Goal: Task Accomplishment & Management: Manage account settings

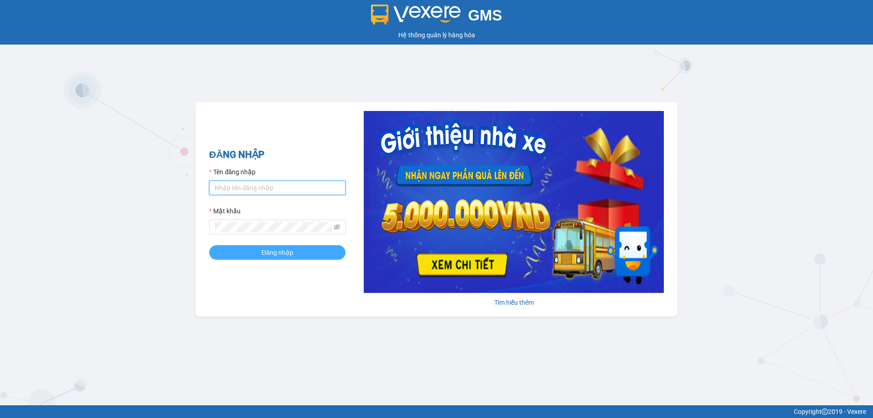
type input "muaalau.longhoan"
click at [247, 249] on button "Đăng nhập" at bounding box center [277, 252] width 136 height 15
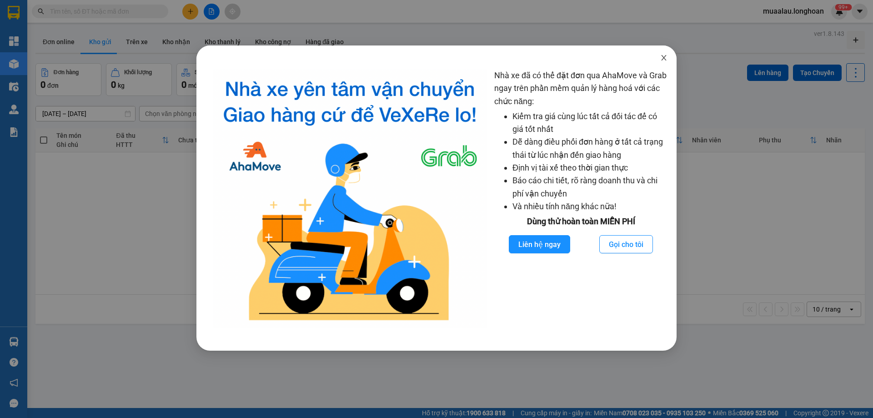
click at [665, 61] on icon "close" at bounding box center [663, 57] width 7 height 7
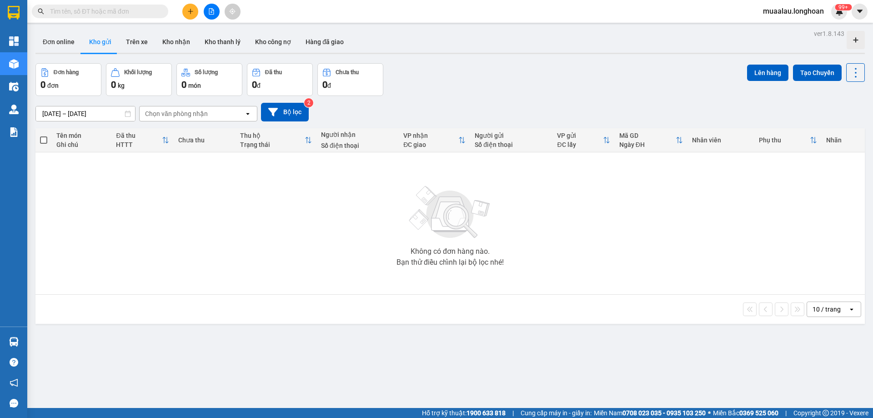
click at [80, 13] on input "text" at bounding box center [103, 11] width 107 height 10
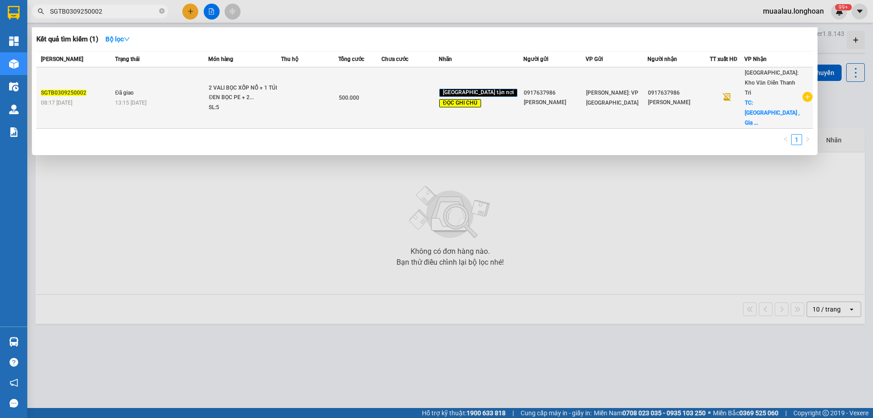
type input "SGTB0309250002"
click at [130, 90] on span "Đã giao" at bounding box center [124, 93] width 19 height 6
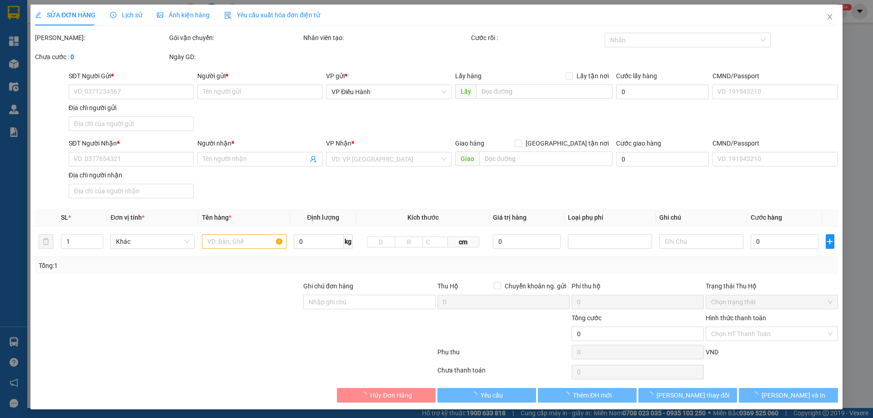
type input "0917637986"
type input "[PERSON_NAME]"
type input "0917637986"
type input "[PERSON_NAME]"
checkbox input "true"
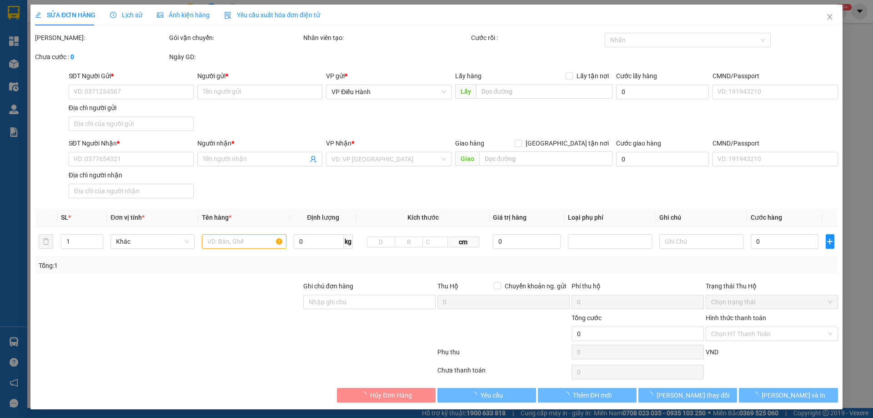
type input "[GEOGRAPHIC_DATA] , [GEOGRAPHIC_DATA], [GEOGRAPHIC_DATA] [GEOGRAPHIC_DATA]"
type input "NHẬN NGUYÊN KIỆN GIAO NGUYÊN KIỆN, HƯ VỠ K ĐỀN + KHÁCH NHỜ GIAO HÀNG NGÀY 14, 1…"
type input "500.000"
type input "80.000"
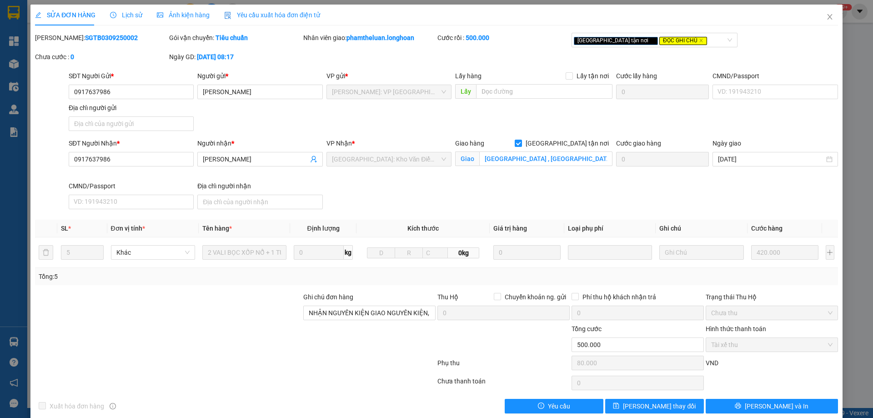
click at [127, 15] on span "Lịch sử" at bounding box center [126, 14] width 32 height 7
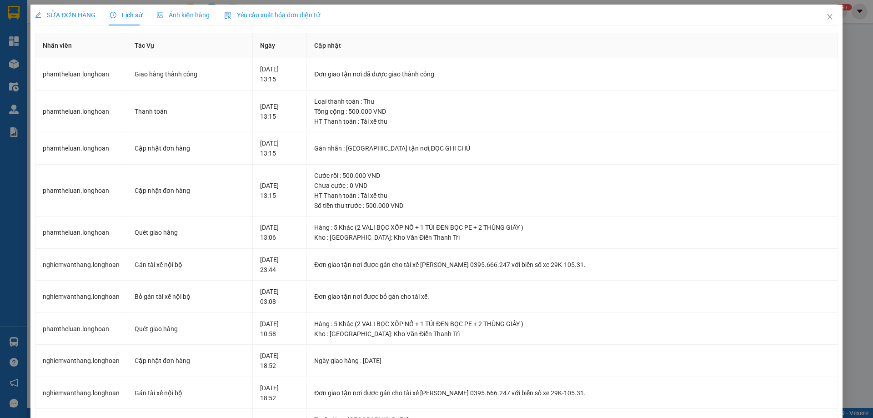
click at [71, 13] on span "SỬA ĐƠN HÀNG" at bounding box center [65, 14] width 60 height 7
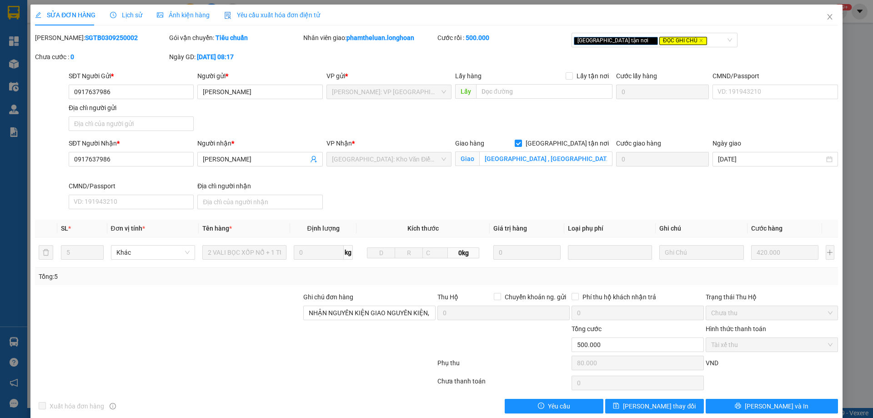
scroll to position [13, 0]
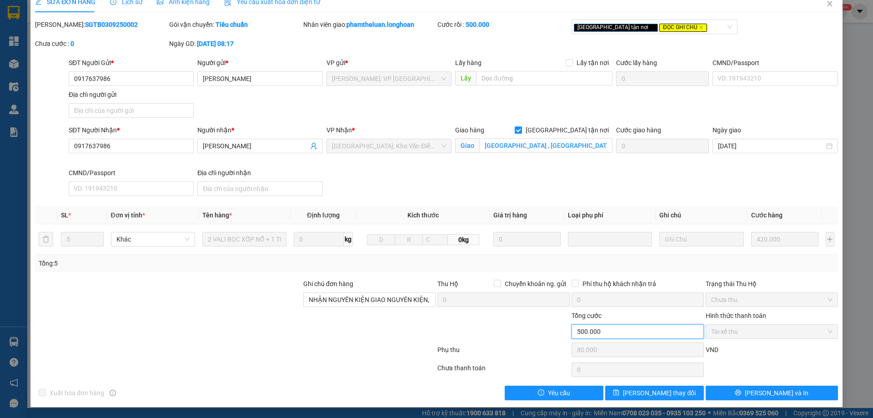
click at [618, 332] on input "500.000" at bounding box center [637, 331] width 132 height 15
click at [611, 329] on input "500.000" at bounding box center [637, 331] width 132 height 15
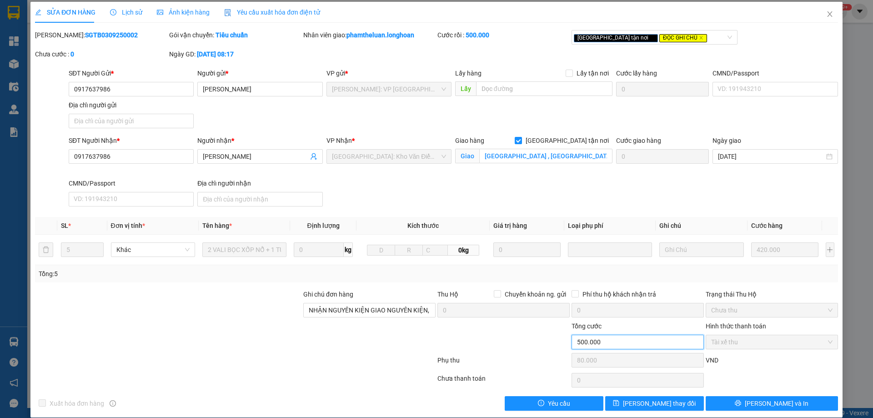
scroll to position [0, 0]
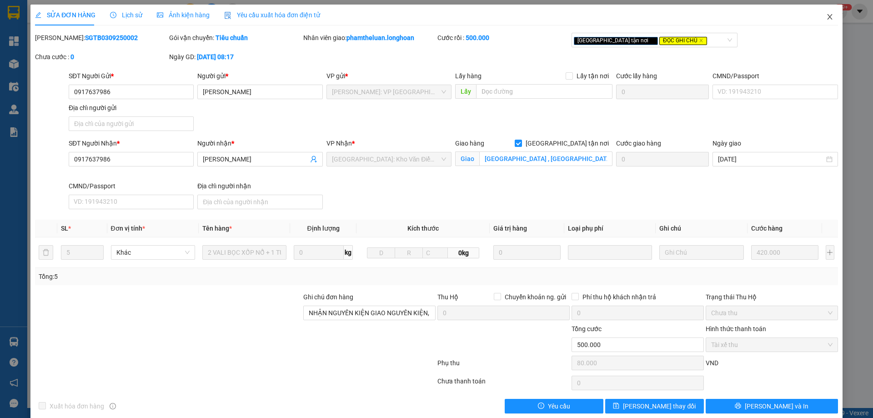
click at [827, 19] on icon "close" at bounding box center [829, 16] width 5 height 5
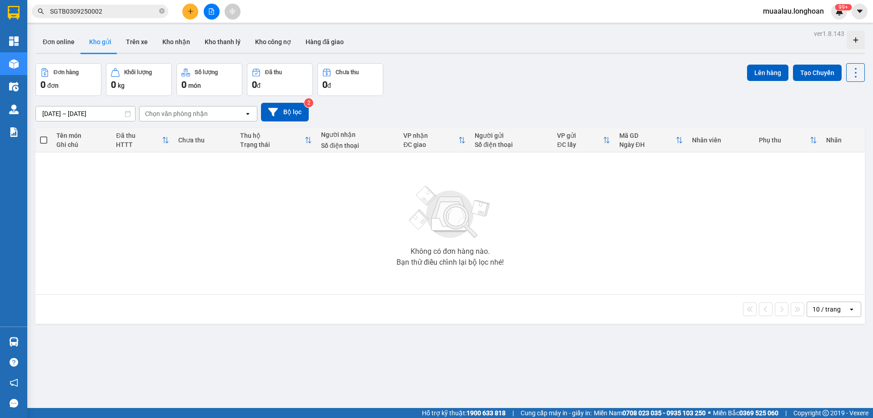
click at [120, 12] on input "SGTB0309250002" at bounding box center [103, 11] width 107 height 10
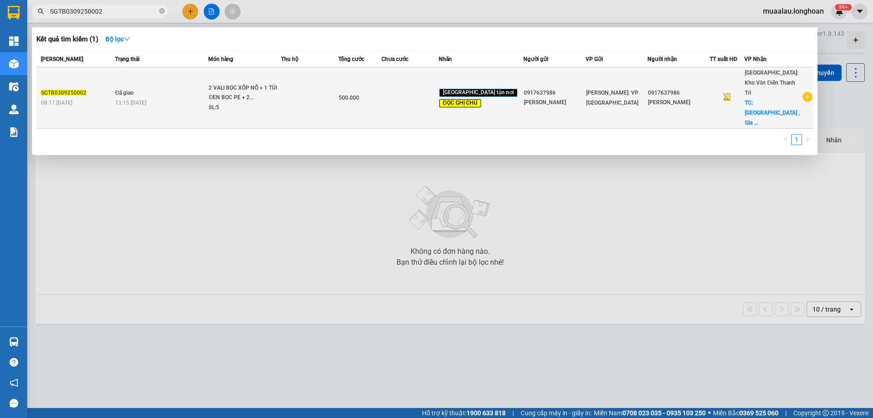
click at [132, 99] on span "13:15 [DATE]" at bounding box center [130, 102] width 31 height 7
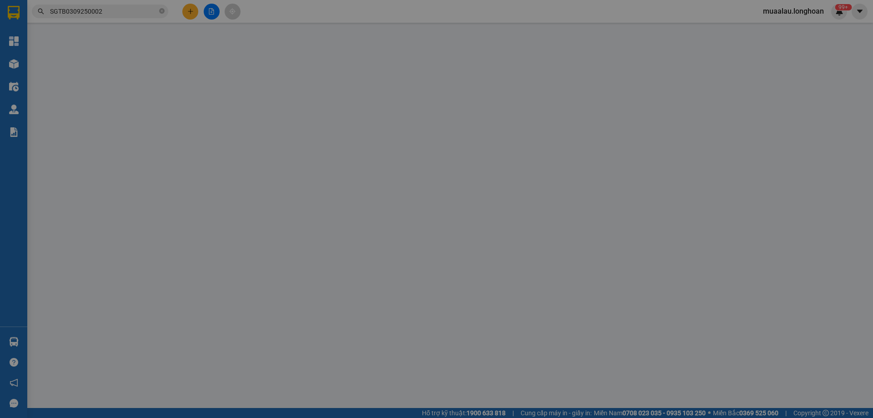
type input "0917637986"
type input "[PERSON_NAME]"
type input "0917637986"
type input "[PERSON_NAME]"
checkbox input "true"
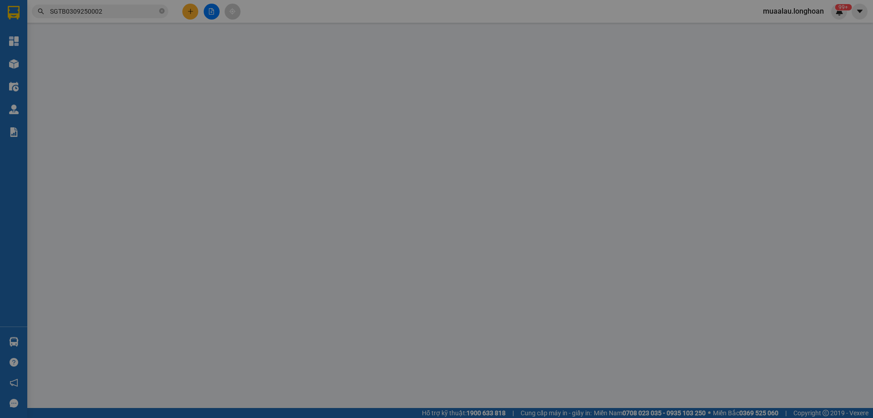
type input "[GEOGRAPHIC_DATA] , [GEOGRAPHIC_DATA], [GEOGRAPHIC_DATA] [GEOGRAPHIC_DATA]"
type input "NHẬN NGUYÊN KIỆN GIAO NGUYÊN KIỆN, HƯ VỠ K ĐỀN + KHÁCH NHỜ GIAO HÀNG NGÀY 14, 1…"
type input "500.000"
type input "80.000"
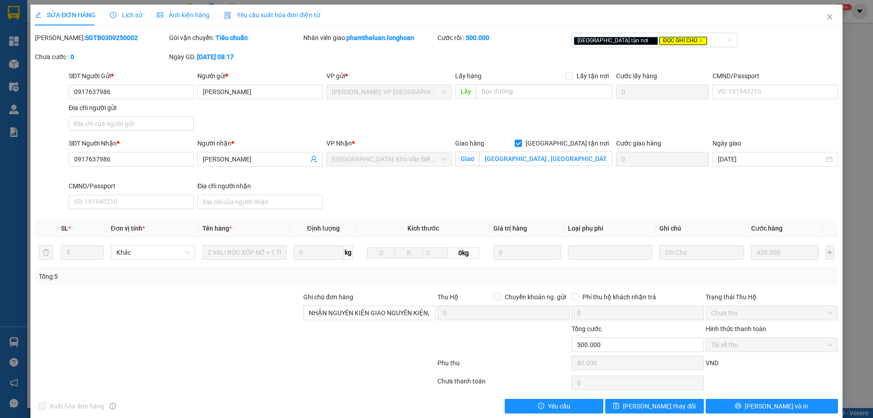
click at [478, 40] on b "500.000" at bounding box center [477, 37] width 24 height 7
click at [412, 123] on div "SĐT Người Gửi * 0917637986 Người gửi * HOÀNG BÌNH MINH VP gửi * [GEOGRAPHIC_DAT…" at bounding box center [453, 103] width 773 height 64
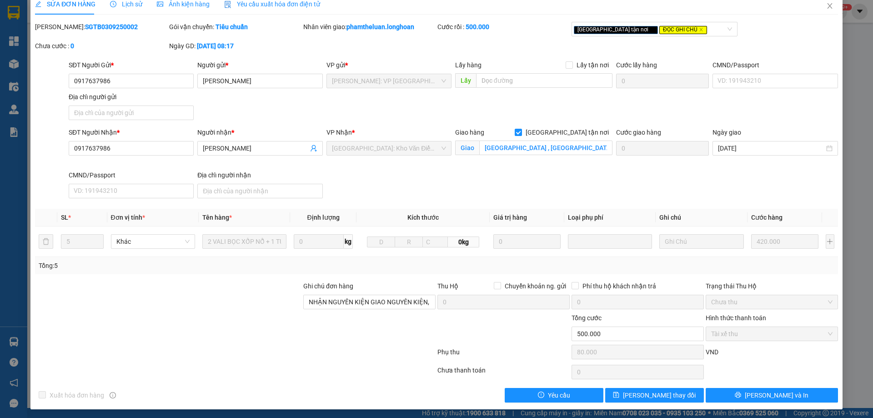
scroll to position [13, 0]
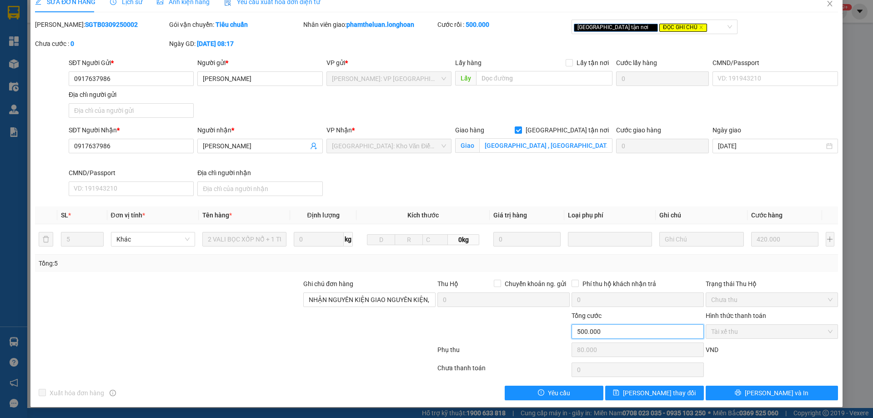
click at [607, 330] on input "500.000" at bounding box center [637, 331] width 132 height 15
click at [351, 340] on div at bounding box center [369, 326] width 134 height 32
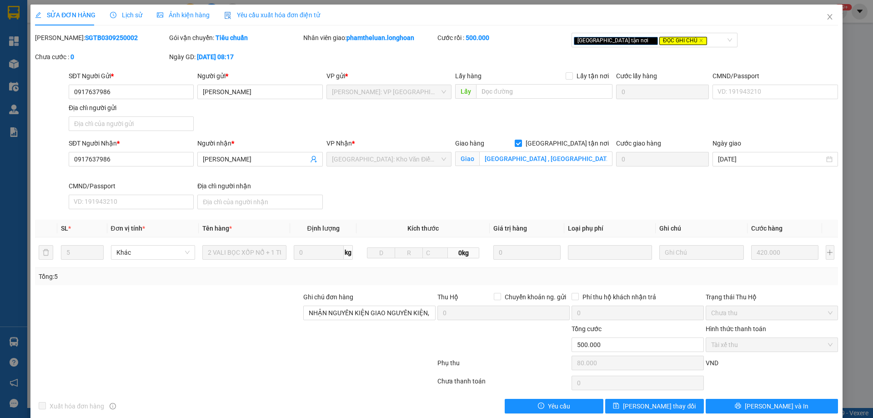
click at [755, 199] on div "SĐT Người Nhận * 0917637986 Người nhận * HOÀNG BÌNH MINH VP Nhận * [GEOGRAPHIC_…" at bounding box center [453, 175] width 773 height 75
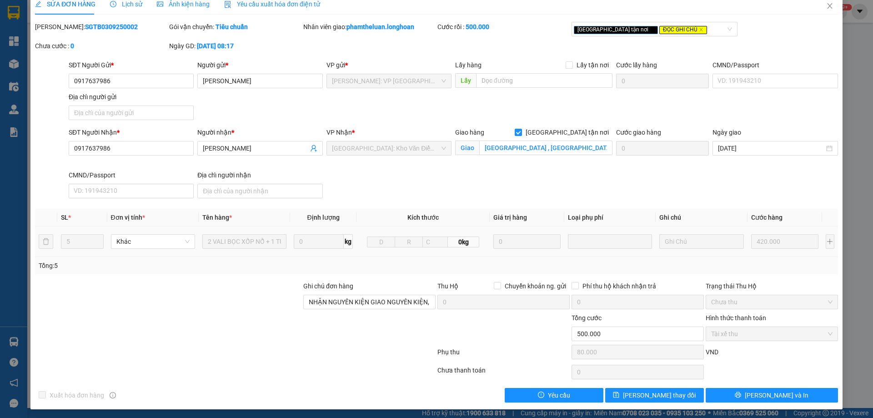
scroll to position [13, 0]
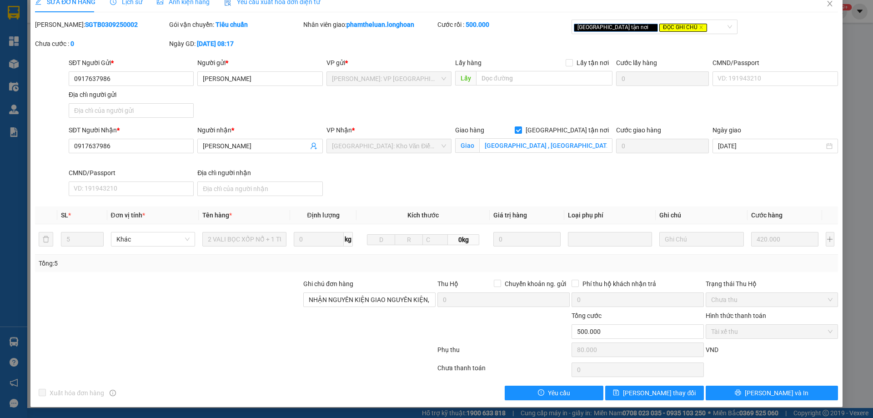
click at [683, 205] on div "Total Paid Fee 500.000 Total UnPaid Fee 0 Cash Collection Total Fee Mã ĐH: SGTB…" at bounding box center [436, 210] width 803 height 380
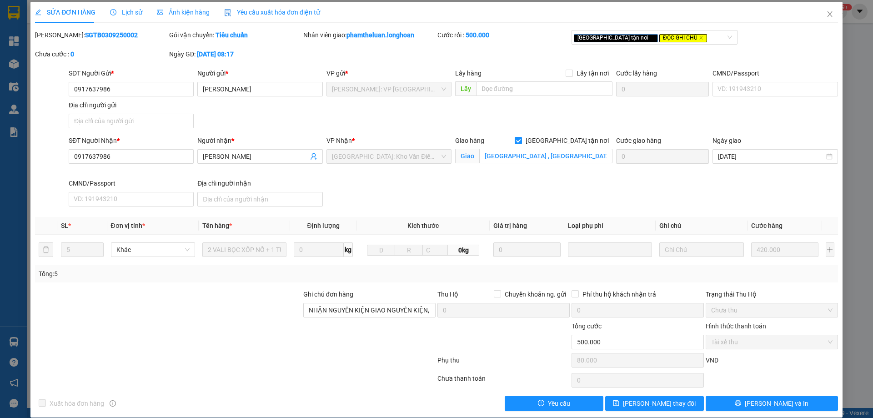
scroll to position [0, 0]
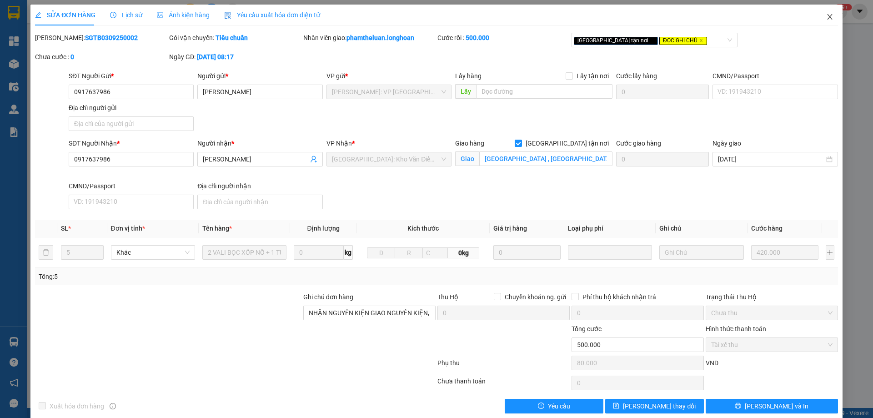
click at [826, 19] on icon "close" at bounding box center [829, 16] width 7 height 7
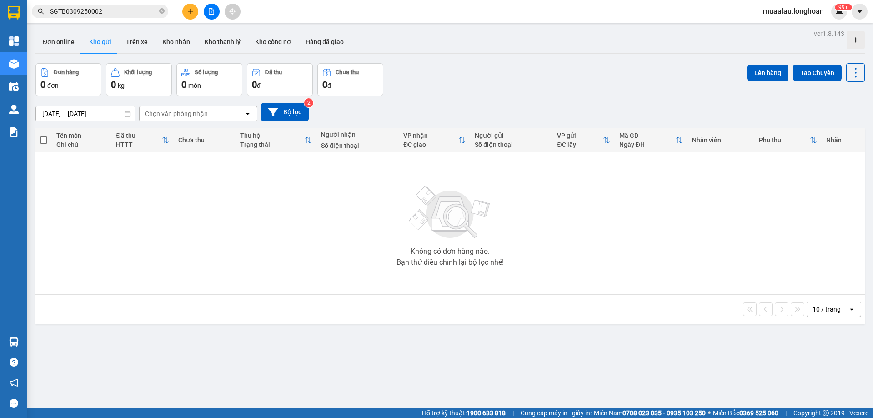
click at [115, 11] on input "SGTB0309250002" at bounding box center [103, 11] width 107 height 10
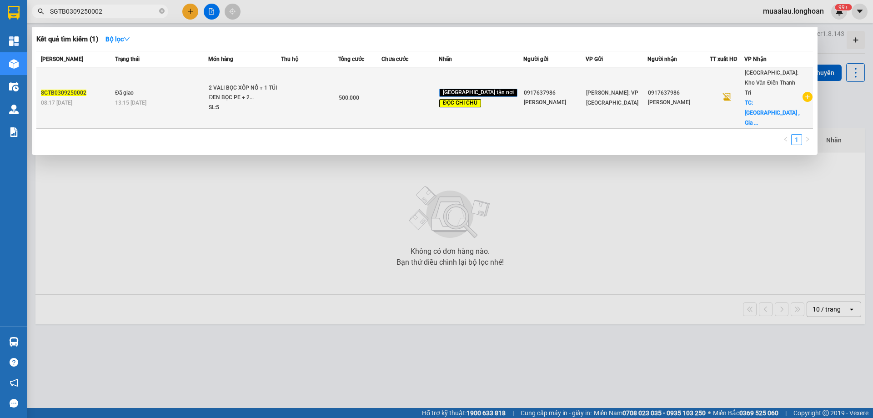
click at [111, 98] on div "08:17 [DATE]" at bounding box center [76, 103] width 71 height 10
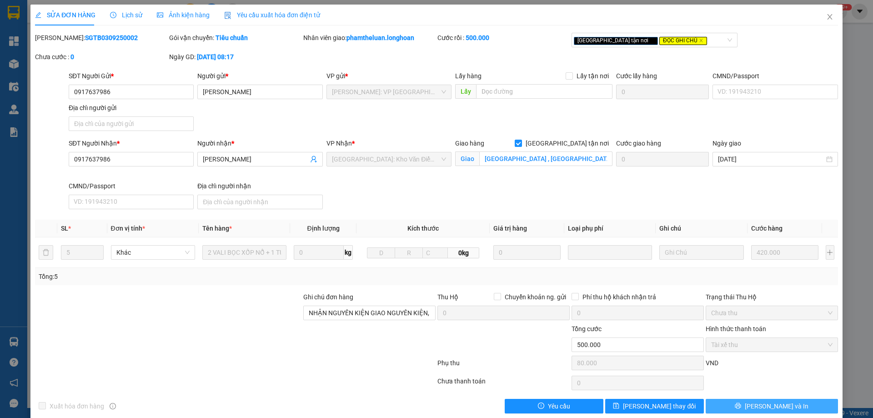
click at [777, 406] on span "[PERSON_NAME] và In" at bounding box center [777, 406] width 64 height 10
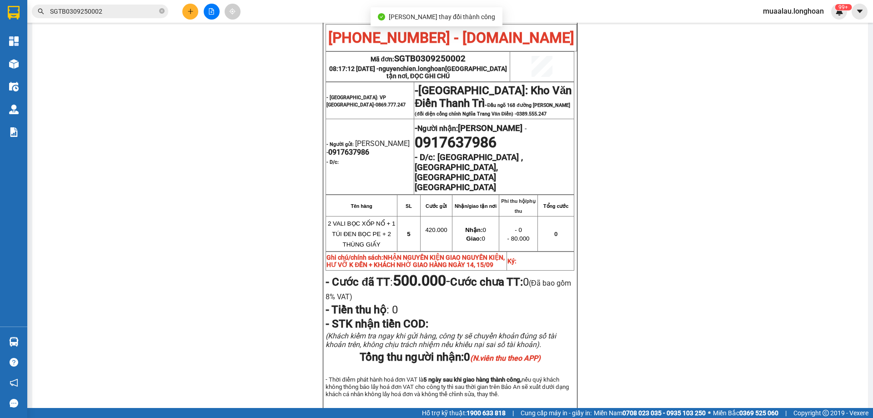
scroll to position [545, 0]
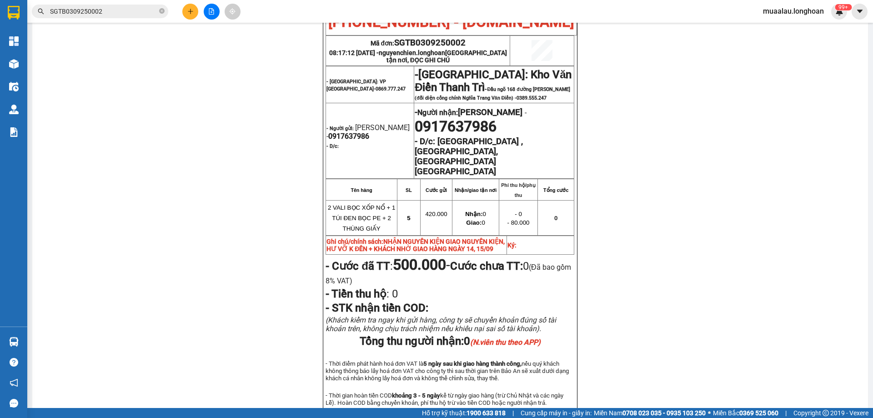
click at [111, 12] on input "SGTB0309250002" at bounding box center [103, 11] width 107 height 10
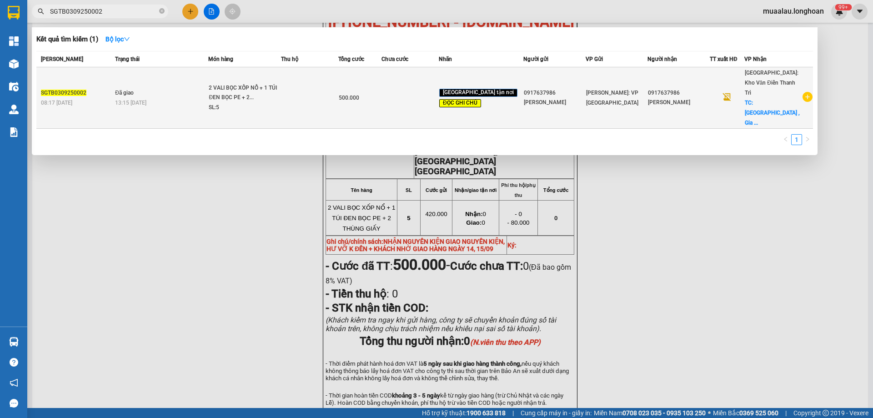
click at [126, 100] on span "13:15 [DATE]" at bounding box center [130, 103] width 31 height 6
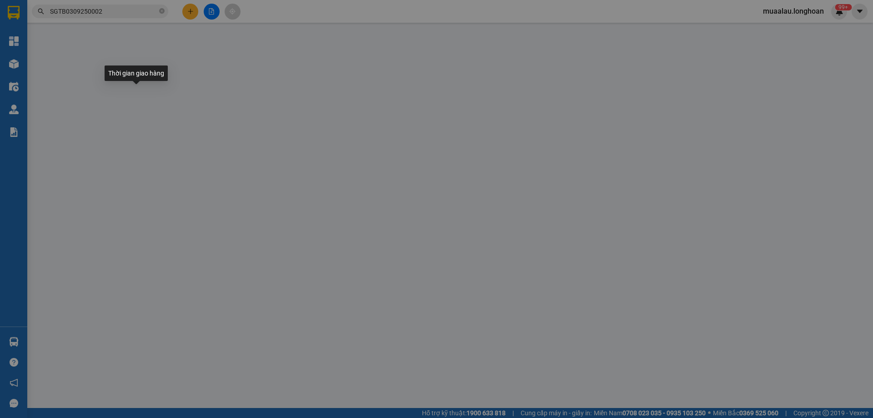
type input "0917637986"
type input "[PERSON_NAME]"
type input "0917637986"
type input "[PERSON_NAME]"
checkbox input "true"
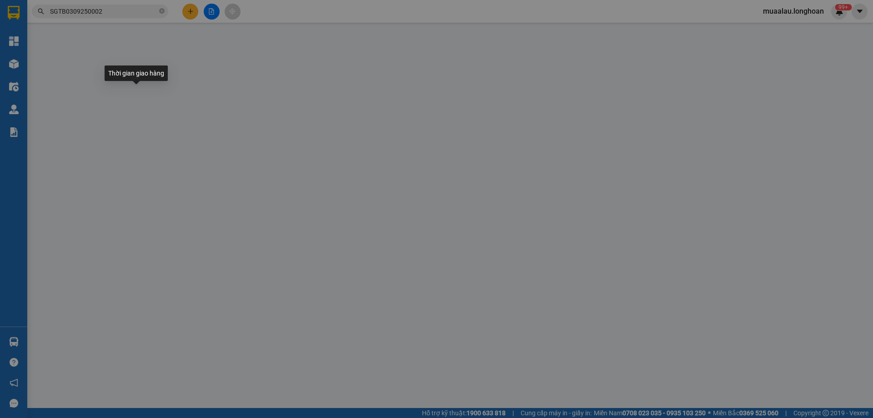
type input "[GEOGRAPHIC_DATA] , [GEOGRAPHIC_DATA], [GEOGRAPHIC_DATA] [GEOGRAPHIC_DATA]"
type input "NHẬN NGUYÊN KIỆN GIAO NGUYÊN KIỆN, HƯ VỠ K ĐỀN + KHÁCH NHỜ GIAO HÀNG NGÀY 14, 1…"
type input "500.000"
type input "80.000"
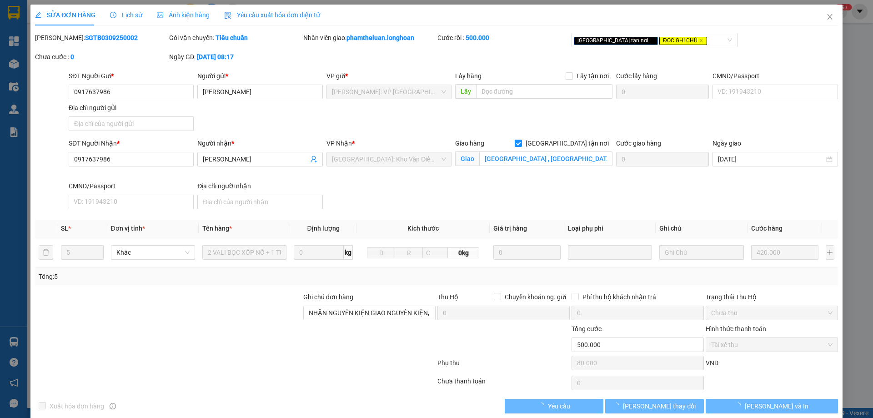
click at [128, 14] on span "Lịch sử" at bounding box center [126, 14] width 32 height 7
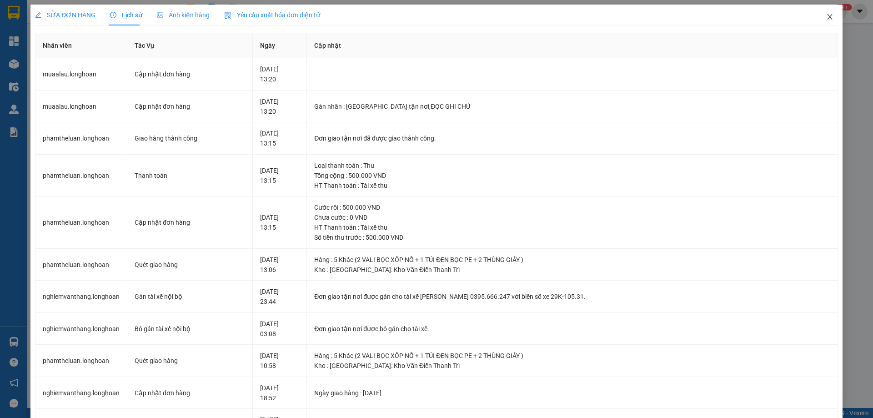
click at [826, 17] on icon "close" at bounding box center [829, 16] width 7 height 7
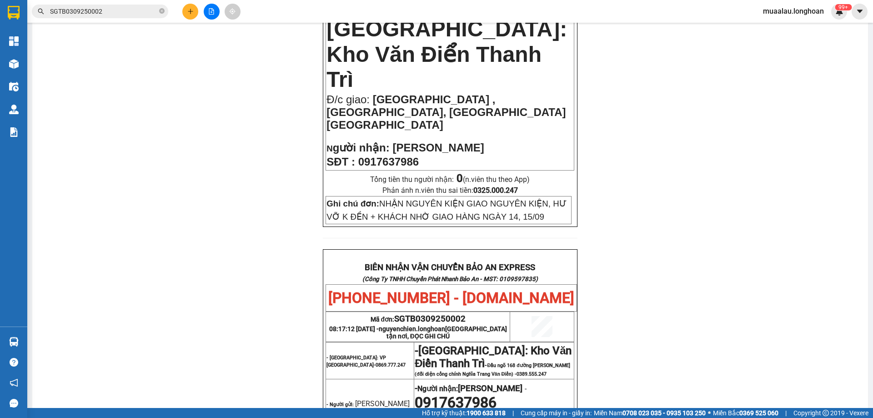
scroll to position [318, 0]
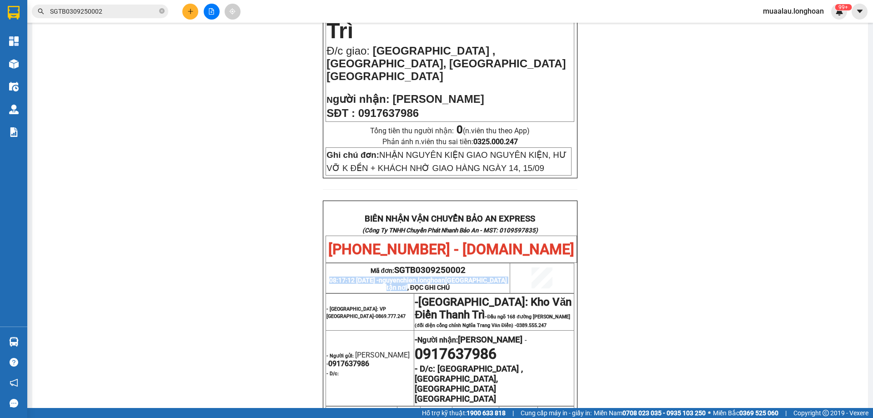
drag, startPoint x: 325, startPoint y: 224, endPoint x: 466, endPoint y: 230, distance: 141.9
click at [466, 276] on p "08:17:12 [DATE] - nguyenchien.longhoan Giao tận nơi, ĐỌC GHI CHÚ" at bounding box center [417, 283] width 183 height 15
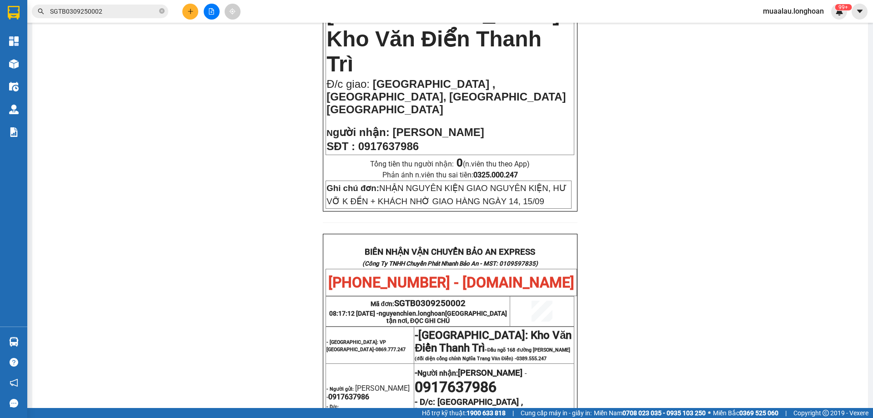
scroll to position [301, 0]
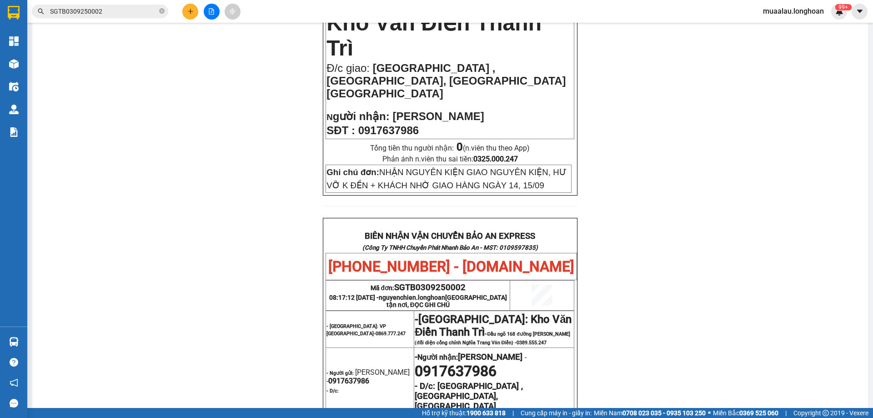
click at [409, 231] on strong "BIÊN NHẬN VẬN CHUYỂN BẢO AN EXPRESS" at bounding box center [450, 236] width 170 height 10
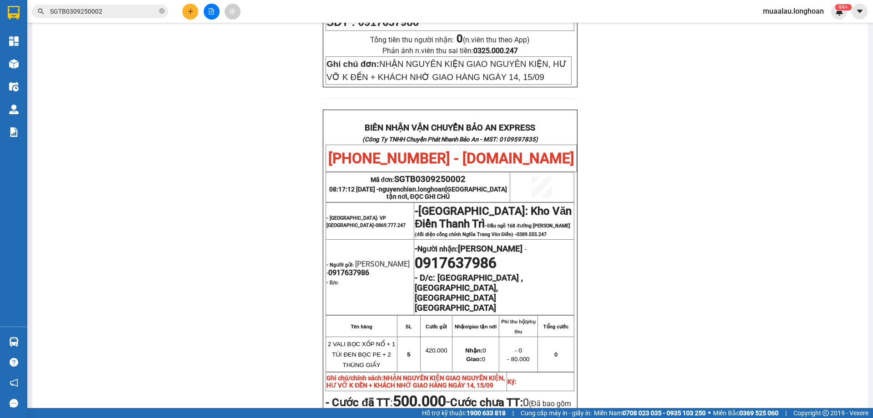
scroll to position [364, 0]
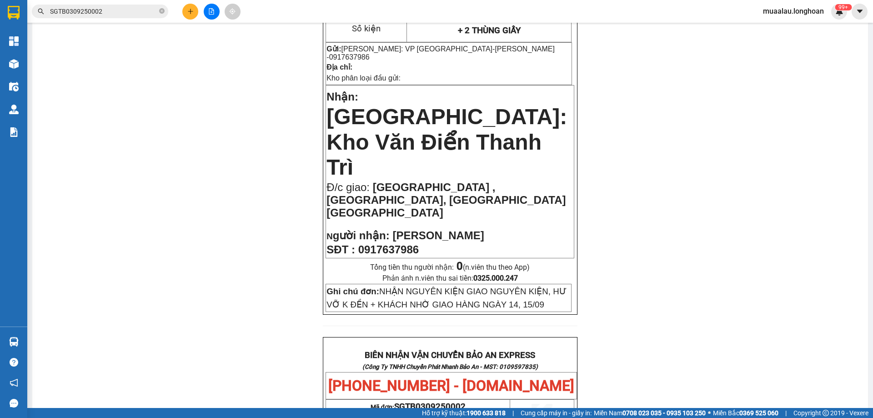
click at [636, 135] on div "PHIẾU DÁN LÊN HÀNG Ngày in phiếu: 13:27 [DATE] CSKH: [PHONE_NUMBER] CÔNG TY TNH…" at bounding box center [450, 356] width 814 height 918
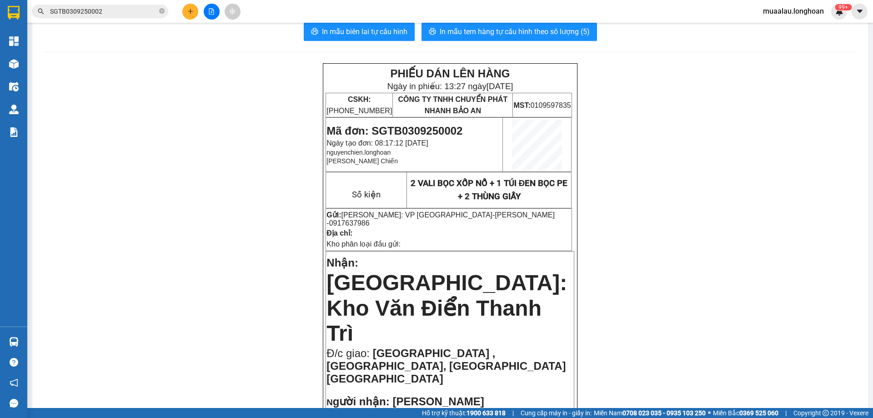
scroll to position [0, 0]
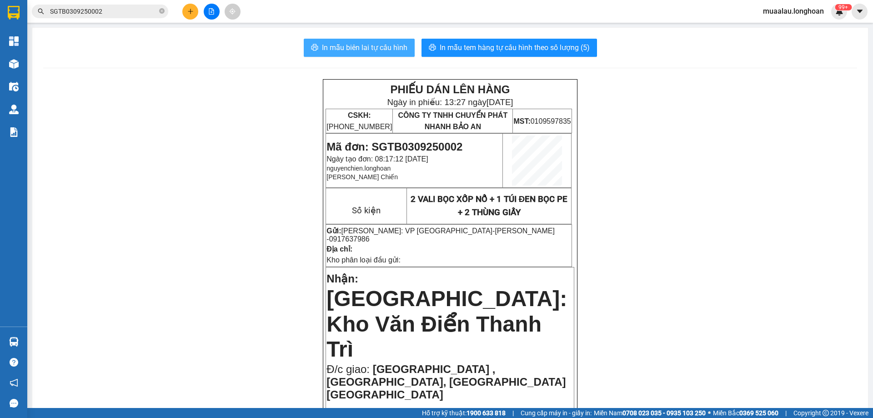
click at [352, 52] on span "In mẫu biên lai tự cấu hình" at bounding box center [364, 47] width 85 height 11
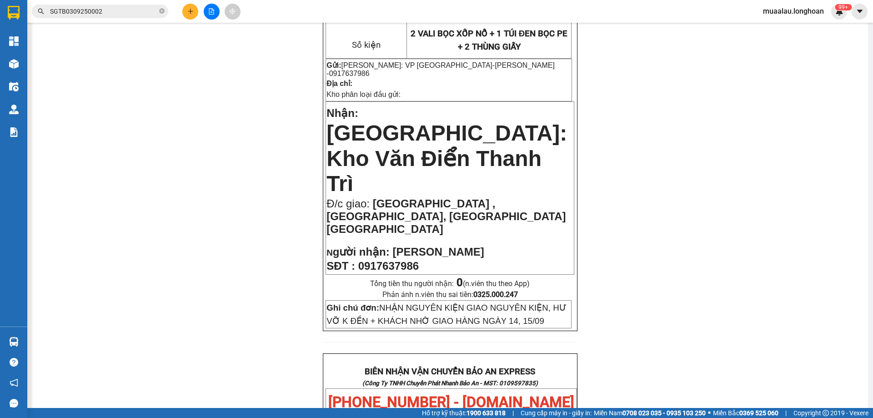
scroll to position [227, 0]
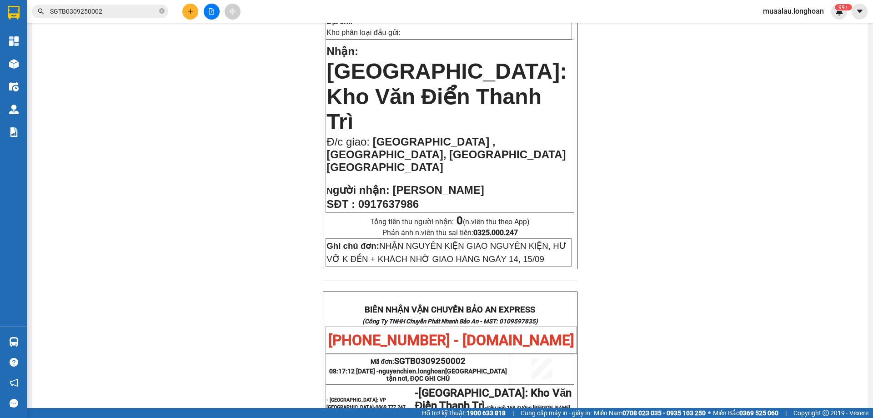
click at [796, 11] on span "muaalau.longhoan" at bounding box center [792, 10] width 75 height 11
click at [630, 71] on div "PHIẾU DÁN LÊN HÀNG Ngày in phiếu: 13:27 [DATE] CSKH: [PHONE_NUMBER] CÔNG TY TNH…" at bounding box center [450, 311] width 814 height 918
click at [862, 10] on icon "caret-down" at bounding box center [859, 11] width 8 height 8
click at [839, 36] on div "Cấu hình nhà xe" at bounding box center [835, 34] width 46 height 10
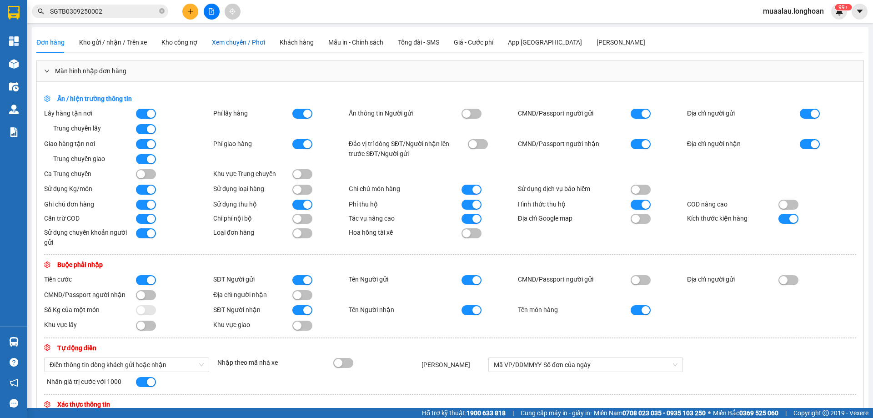
click at [225, 46] on div "Xem chuyến / Phơi" at bounding box center [238, 42] width 53 height 10
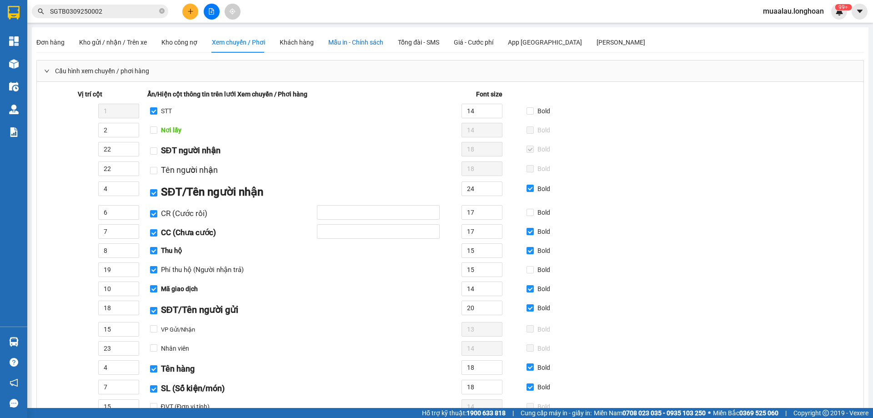
click at [337, 42] on span "Mẫu in - Chính sách" at bounding box center [355, 42] width 55 height 7
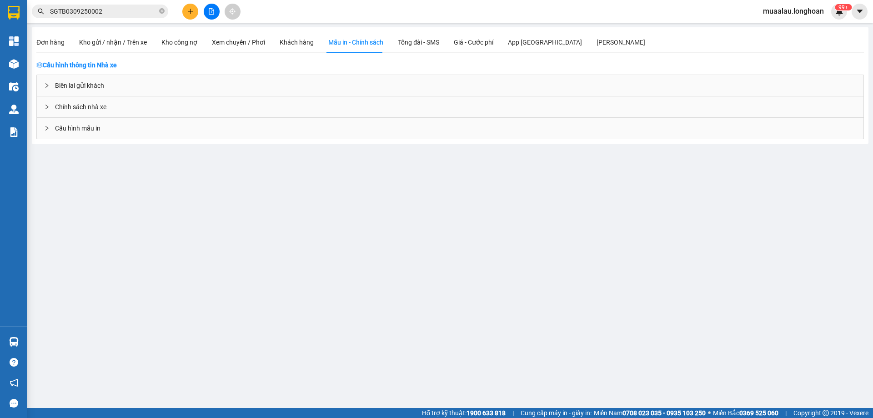
click at [49, 86] on icon "right" at bounding box center [46, 85] width 5 height 5
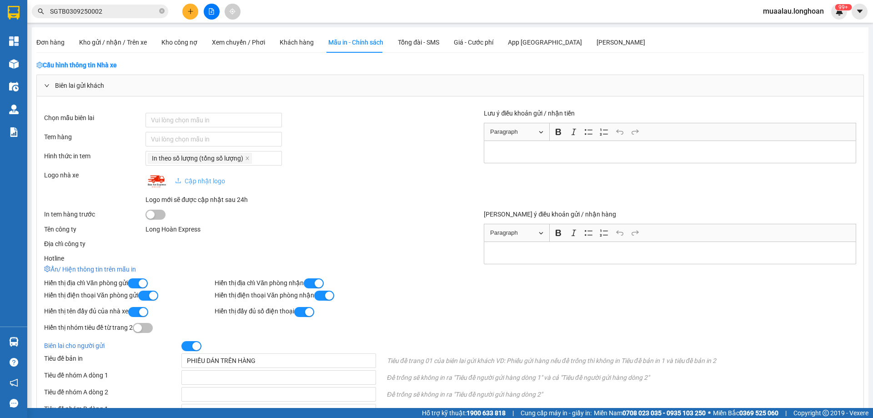
click at [46, 86] on icon "right" at bounding box center [47, 85] width 5 height 3
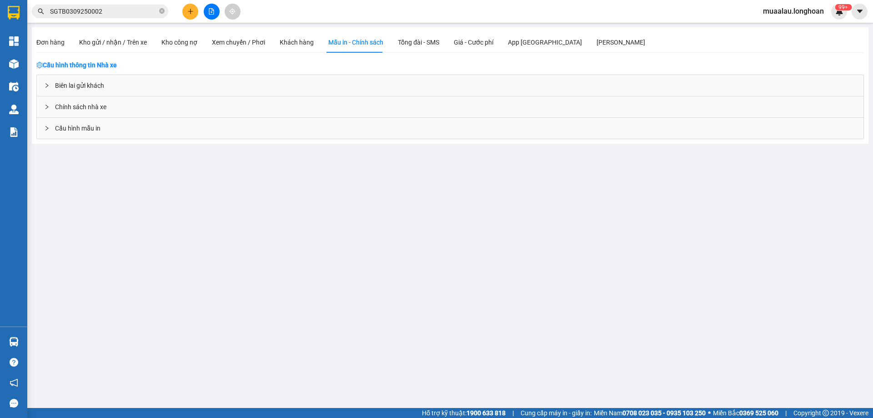
click at [44, 131] on div at bounding box center [49, 128] width 11 height 10
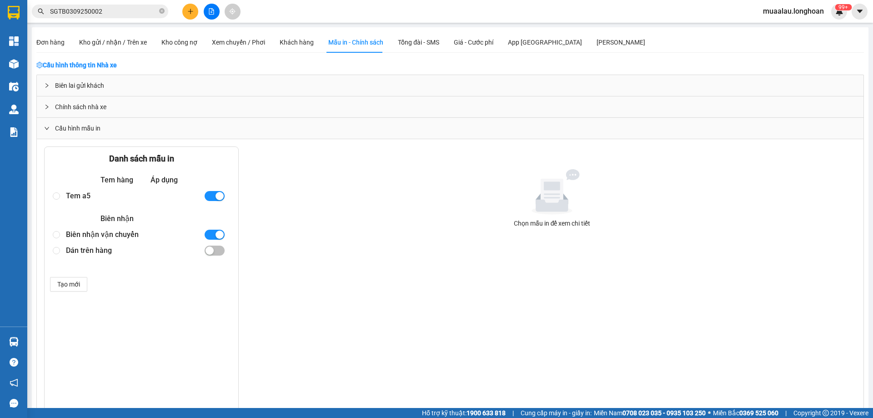
click at [44, 131] on div at bounding box center [49, 128] width 11 height 10
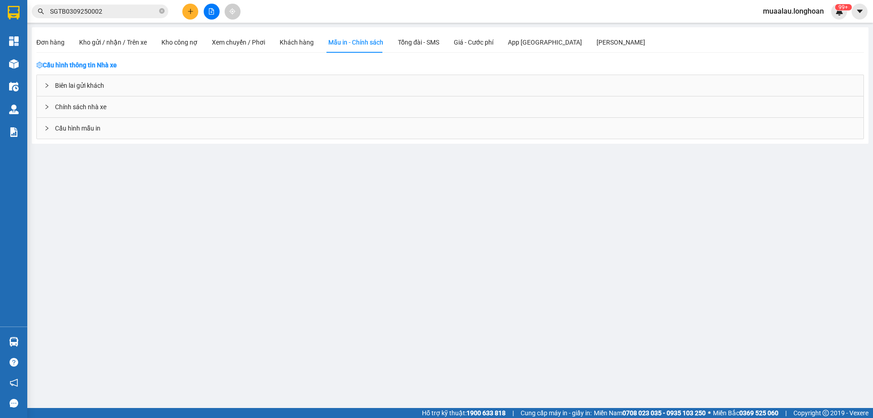
click at [45, 85] on icon "right" at bounding box center [46, 85] width 5 height 5
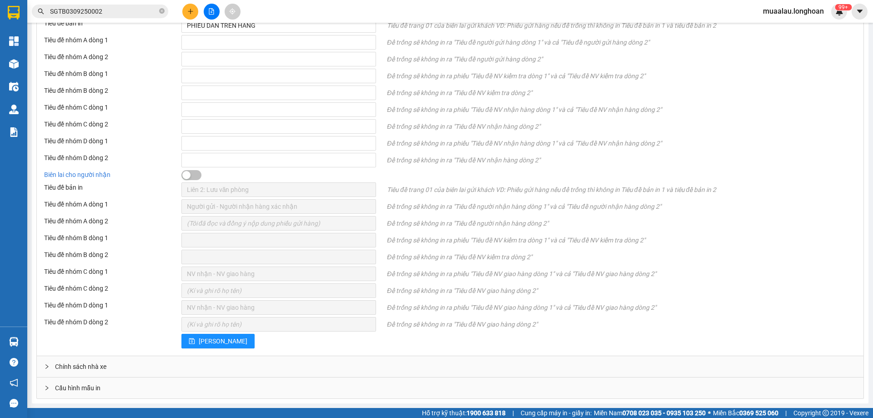
scroll to position [336, 0]
click at [45, 389] on icon "right" at bounding box center [46, 387] width 5 height 5
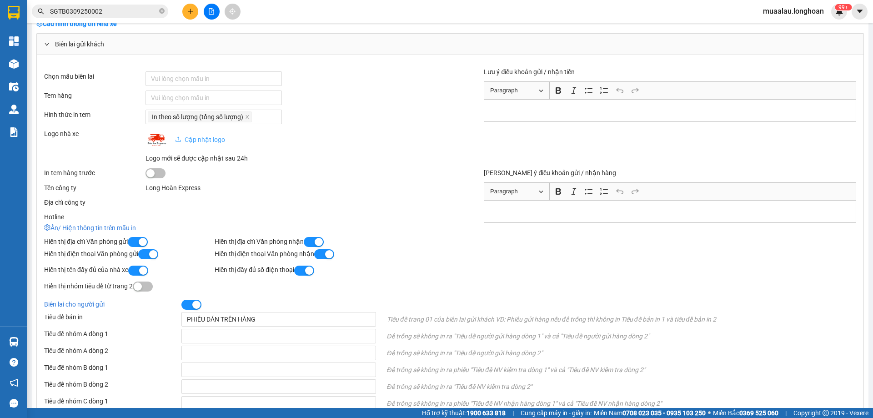
scroll to position [0, 0]
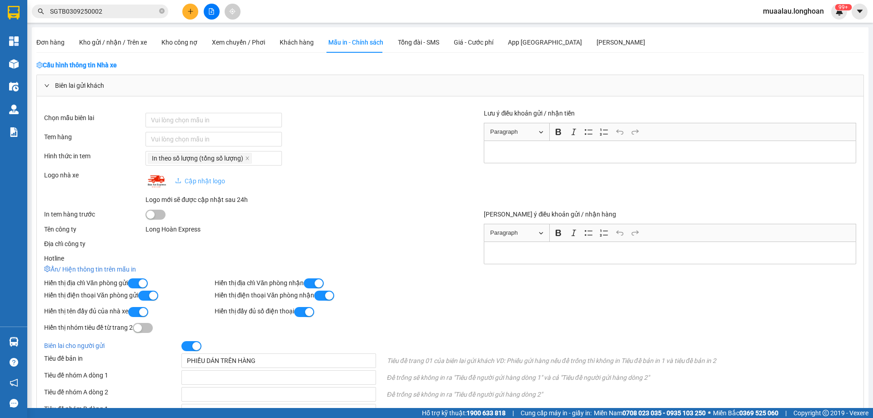
click at [48, 84] on icon "right" at bounding box center [46, 85] width 5 height 5
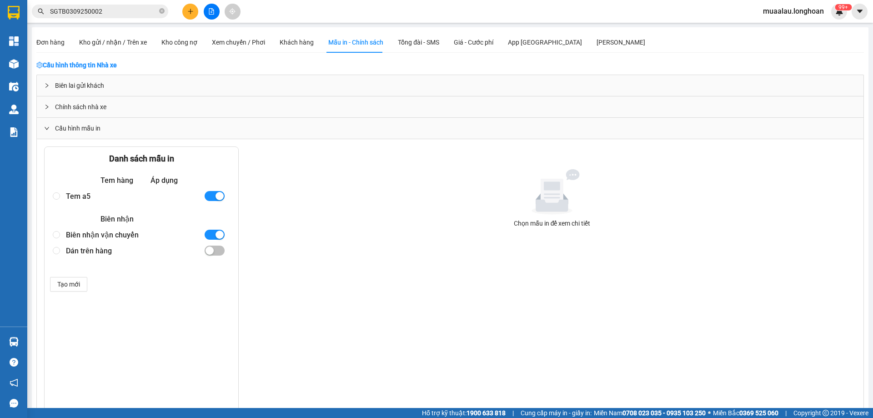
click at [47, 84] on icon "right" at bounding box center [46, 85] width 5 height 5
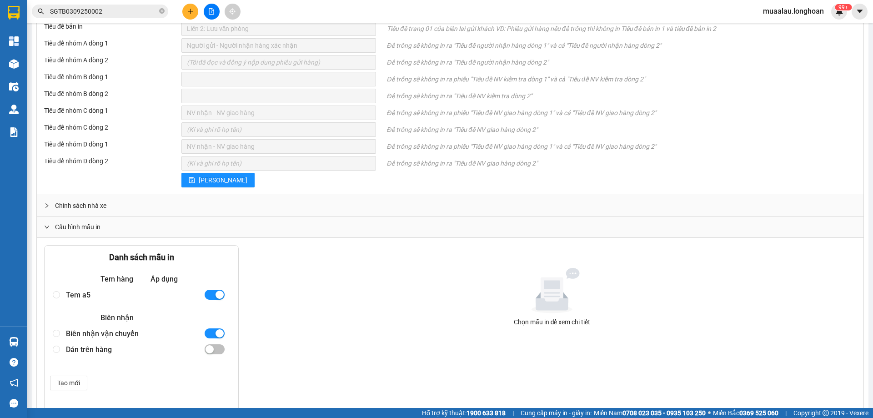
scroll to position [314, 0]
